Goal: Task Accomplishment & Management: Manage account settings

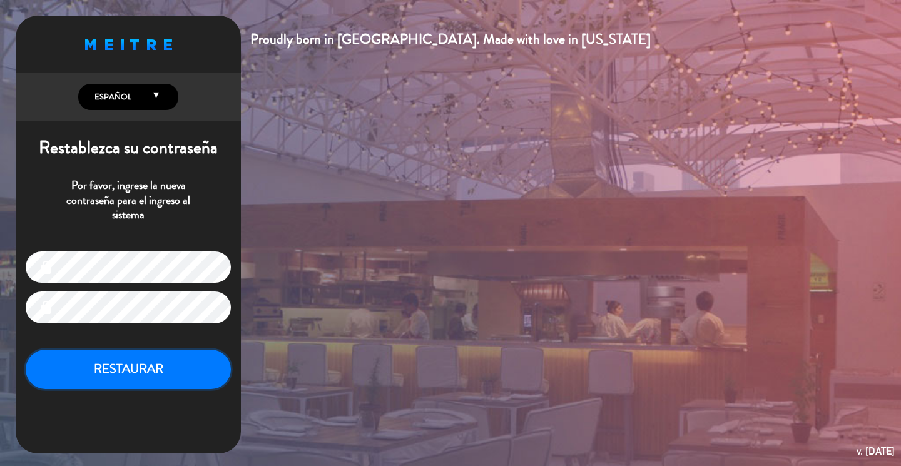
click at [133, 364] on button "RESTAURAR" at bounding box center [128, 369] width 205 height 39
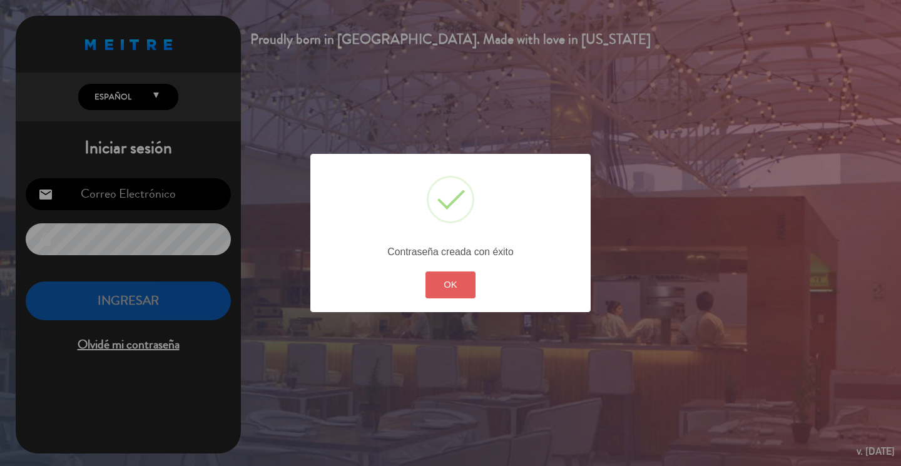
click at [453, 295] on button "OK" at bounding box center [451, 285] width 51 height 27
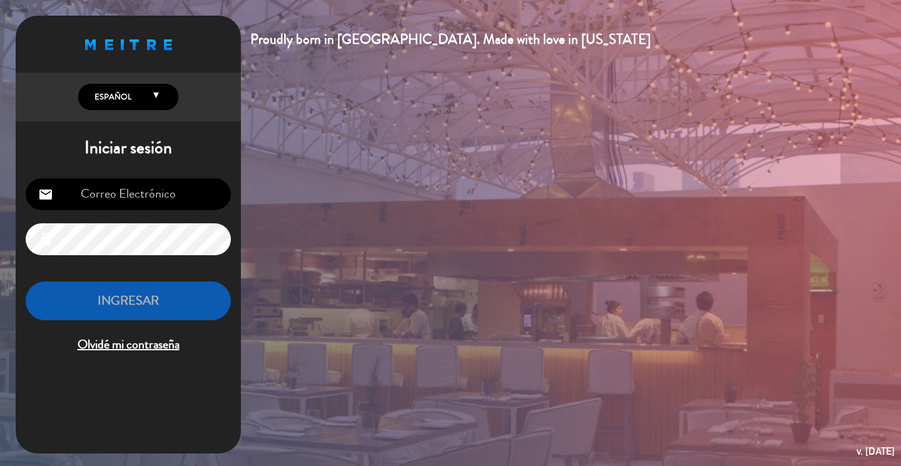
type input "[EMAIL_ADDRESS][DOMAIN_NAME]"
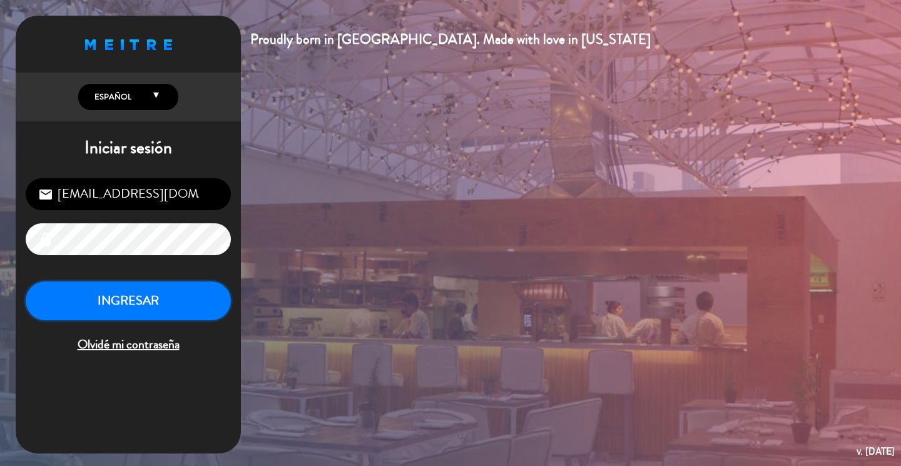
click at [151, 300] on button "INGRESAR" at bounding box center [128, 301] width 205 height 39
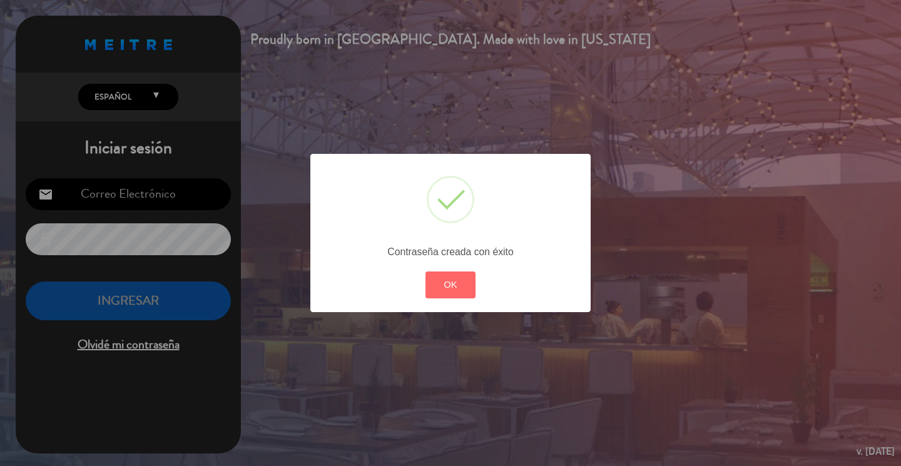
click at [438, 300] on div "OK Cancel" at bounding box center [451, 285] width 56 height 33
click at [447, 286] on button "OK" at bounding box center [451, 285] width 51 height 27
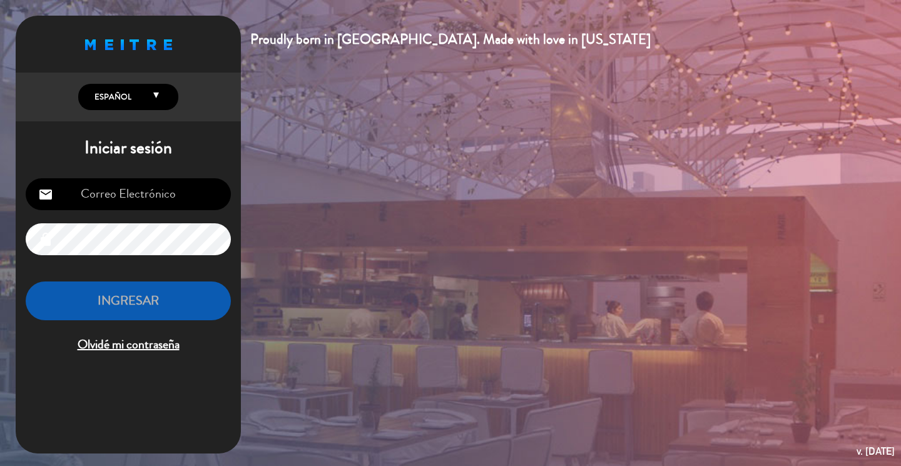
scroll to position [3, 0]
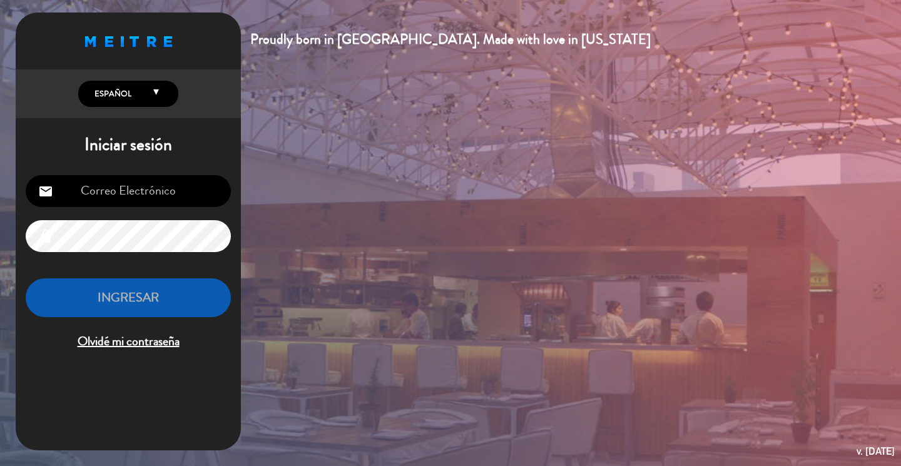
click at [135, 151] on h1 "Iniciar sesión" at bounding box center [128, 145] width 225 height 21
click at [154, 97] on icon at bounding box center [156, 96] width 6 height 16
click at [269, 140] on div "Proudly born in [GEOGRAPHIC_DATA]. Made with love in [US_STATE] English Español…" at bounding box center [450, 233] width 901 height 466
